Goal: Find specific page/section: Find specific page/section

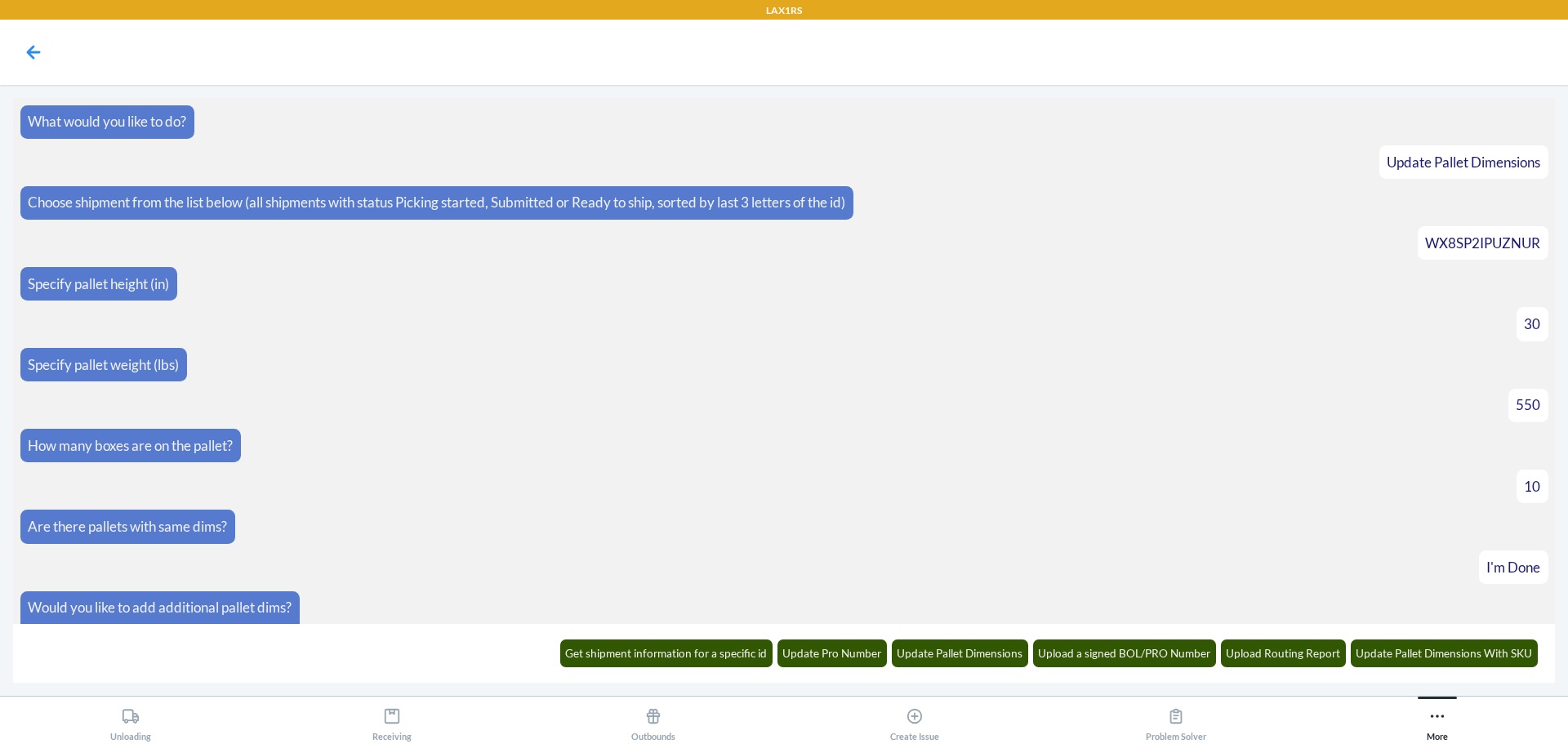
scroll to position [274, 0]
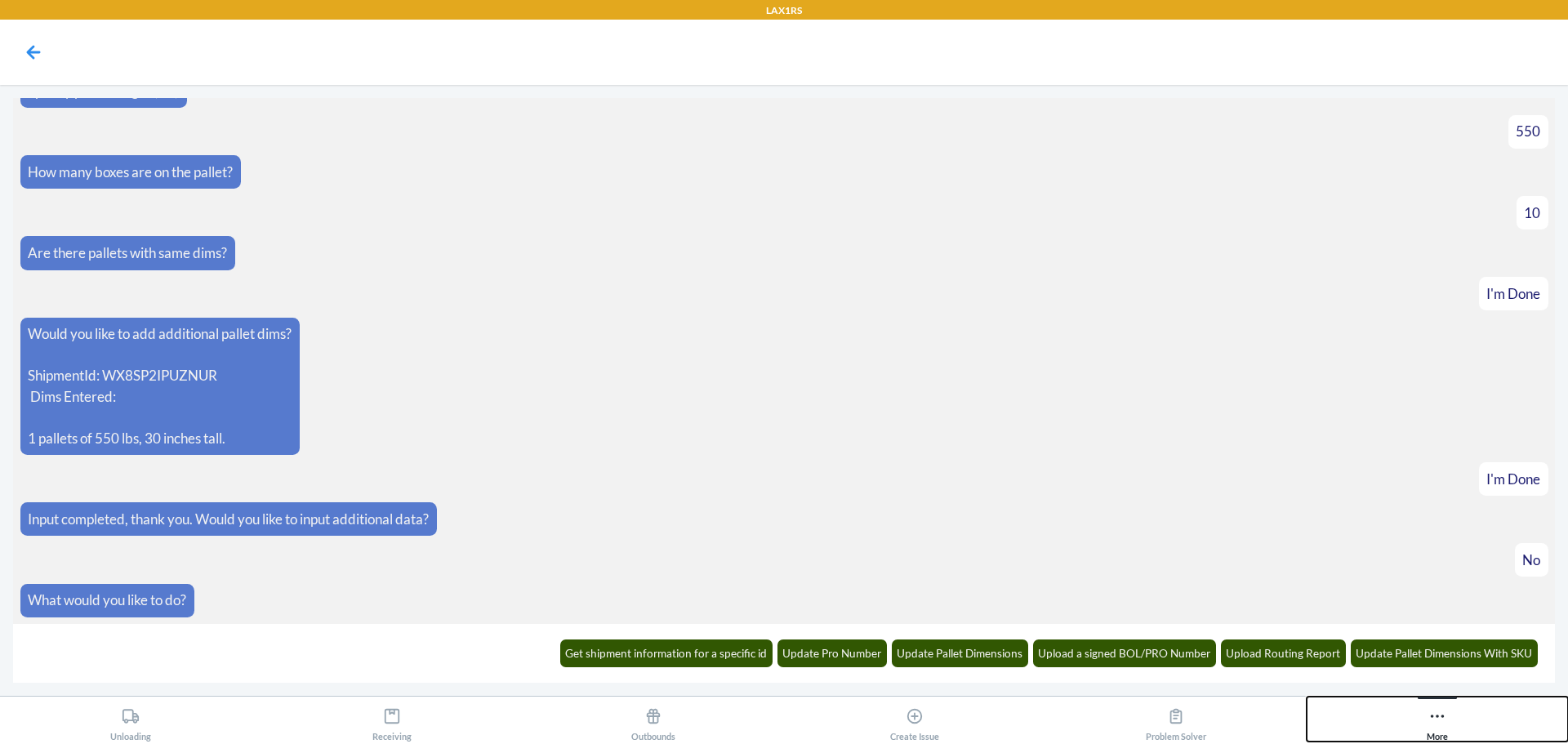
click at [1439, 714] on icon at bounding box center [1437, 715] width 18 height 18
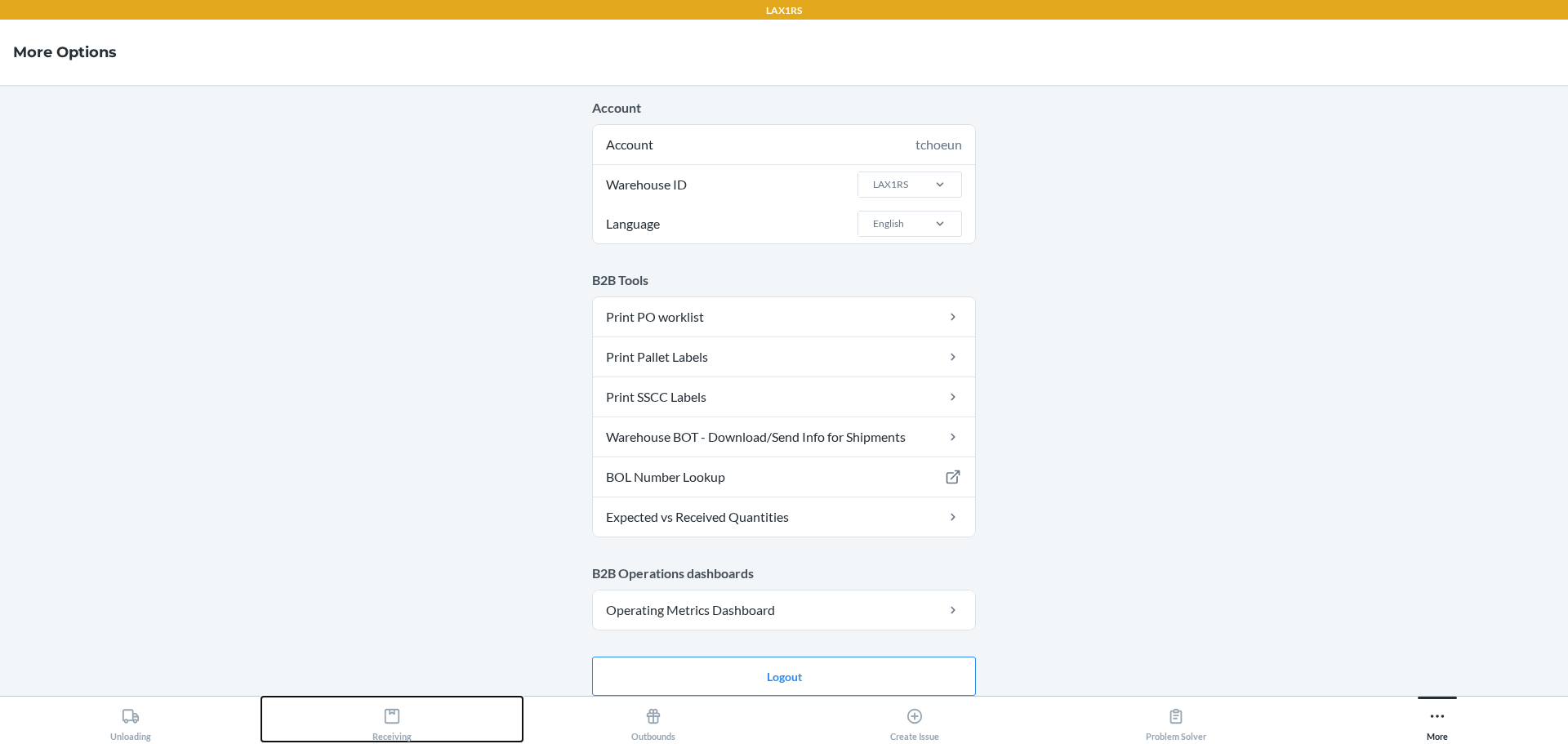
click at [400, 709] on icon at bounding box center [392, 715] width 18 height 18
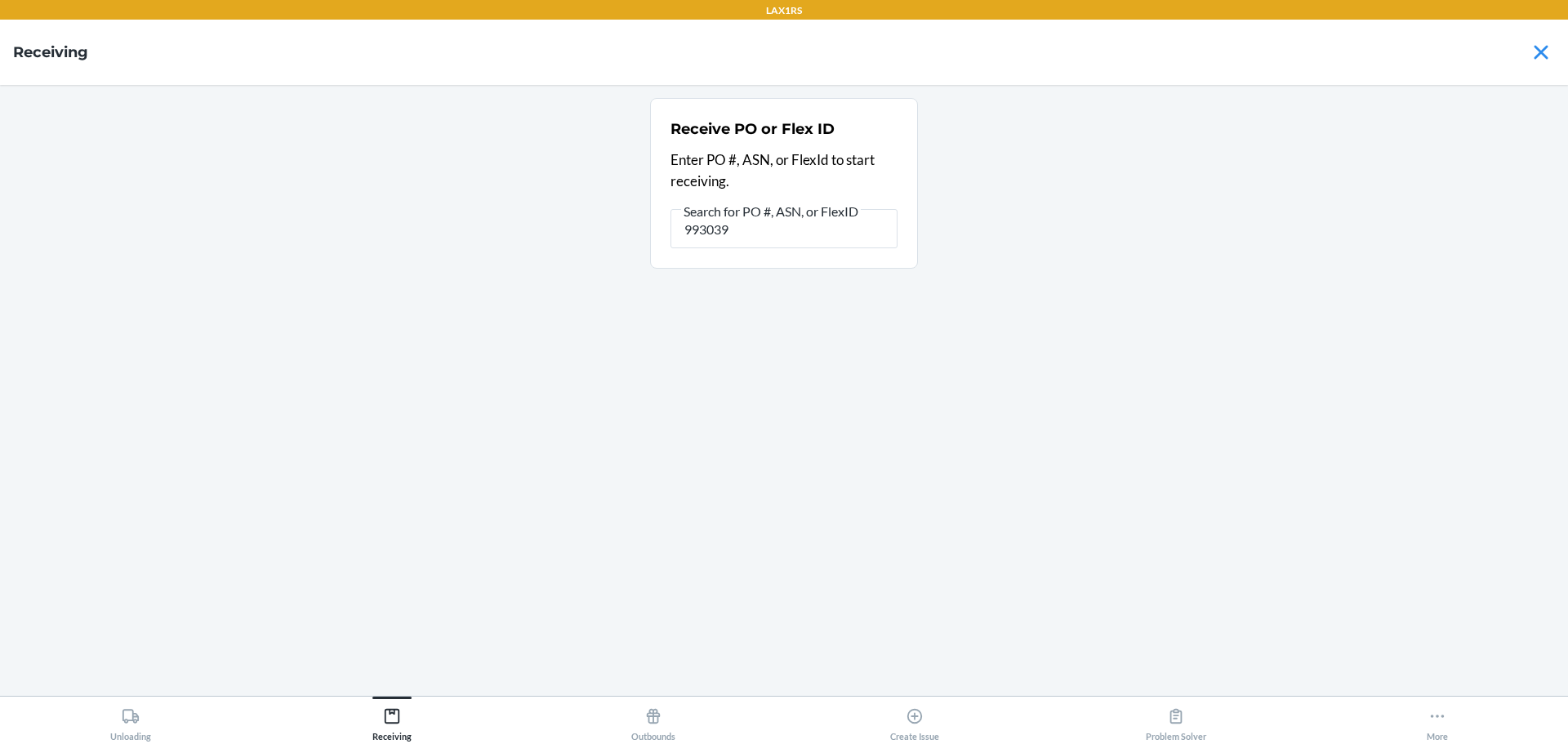
type input "9930394"
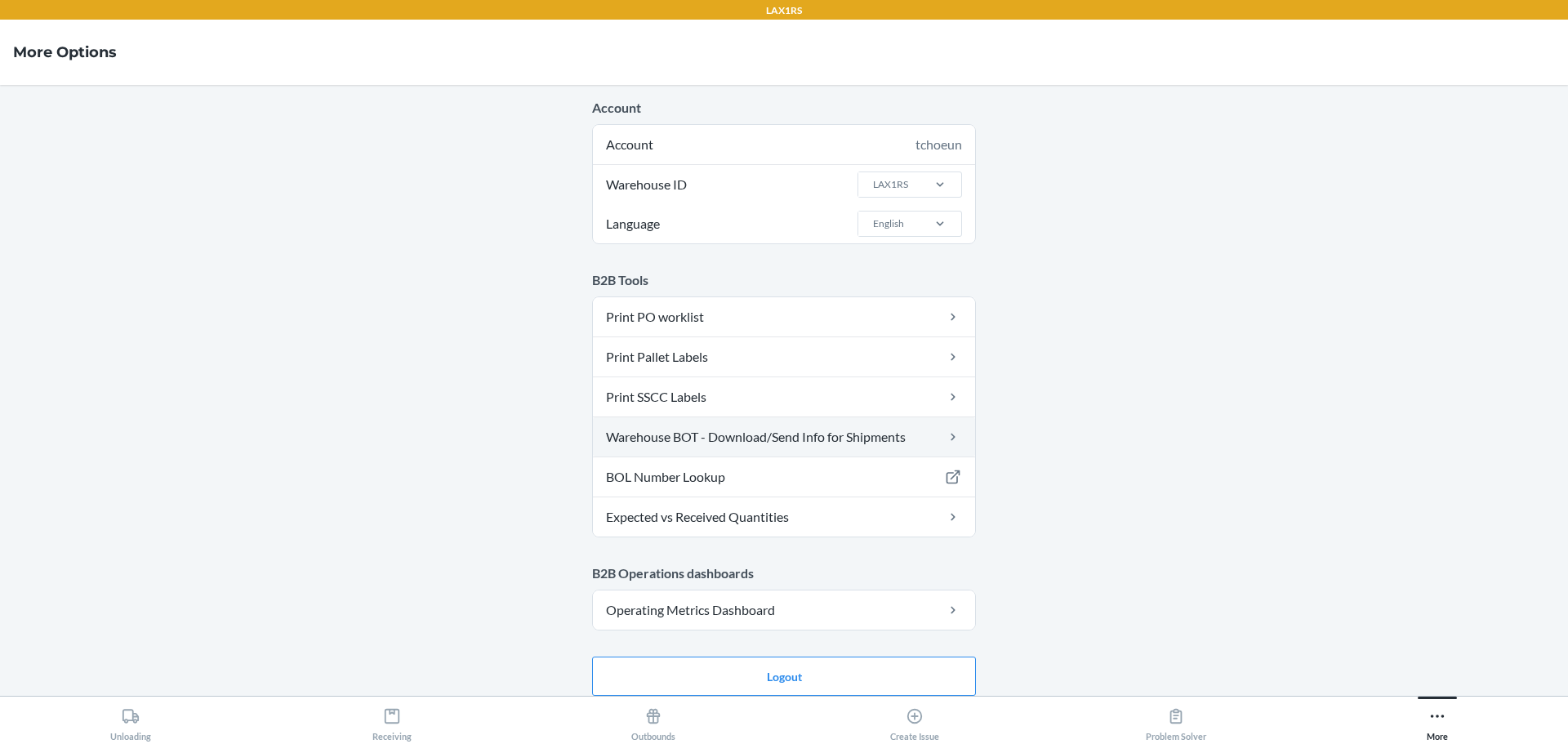
click at [779, 438] on link "Warehouse BOT - Download/Send Info for Shipments" at bounding box center [784, 436] width 382 height 39
